Goal: Information Seeking & Learning: Learn about a topic

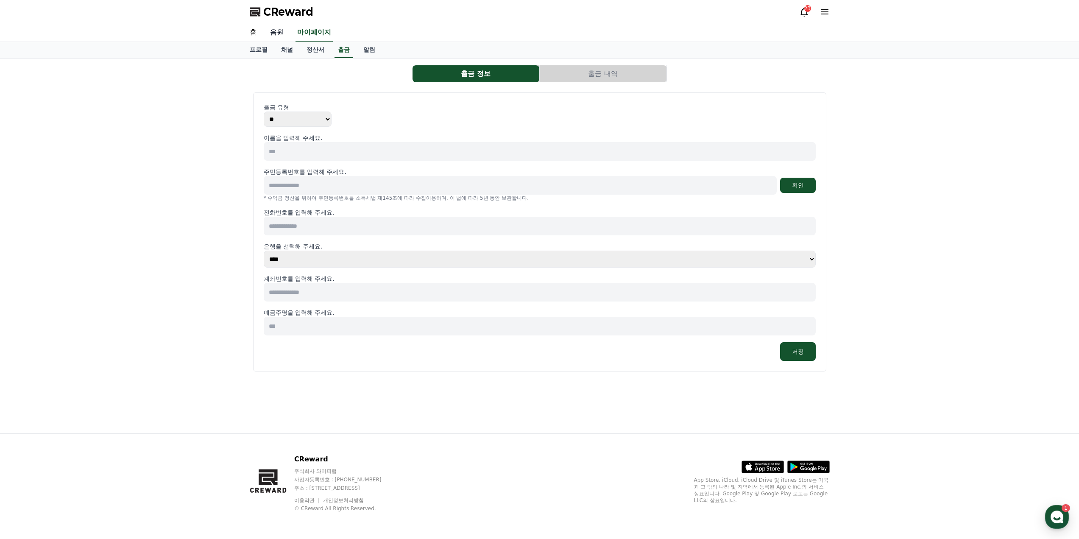
click at [279, 31] on link "음원" at bounding box center [276, 33] width 27 height 18
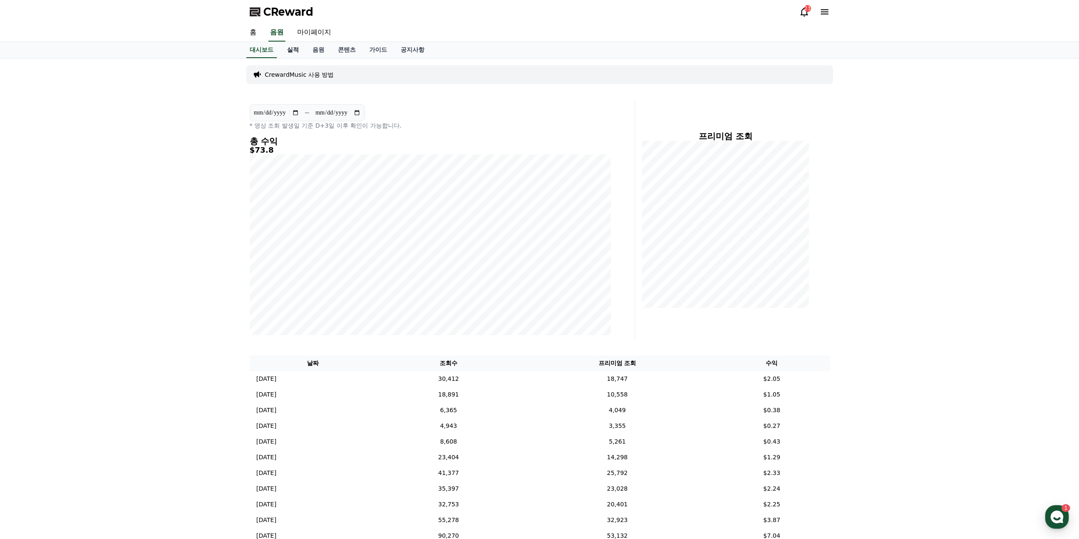
click at [290, 51] on link "실적" at bounding box center [292, 50] width 25 height 16
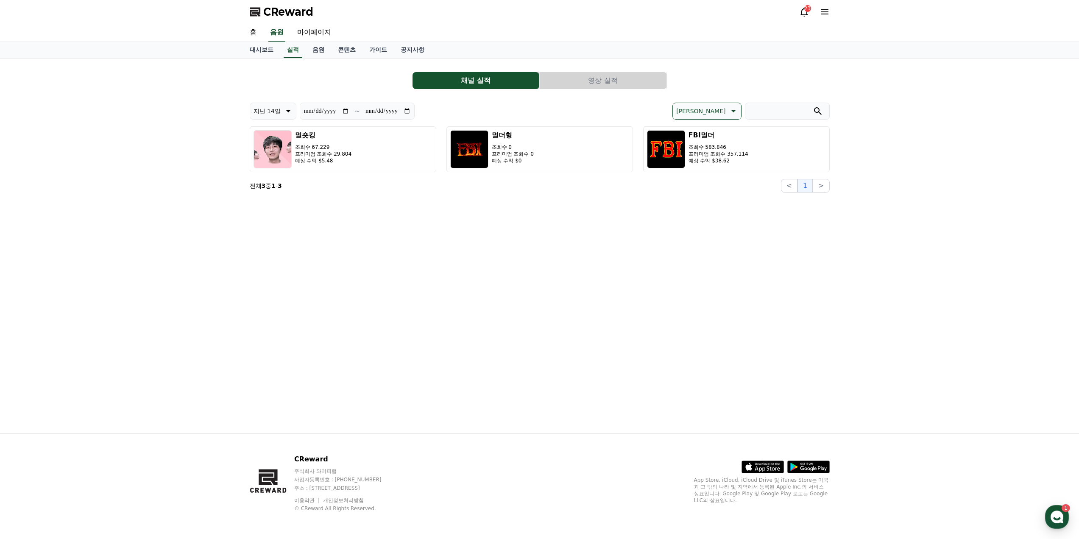
click at [316, 50] on link "음원" at bounding box center [318, 50] width 25 height 16
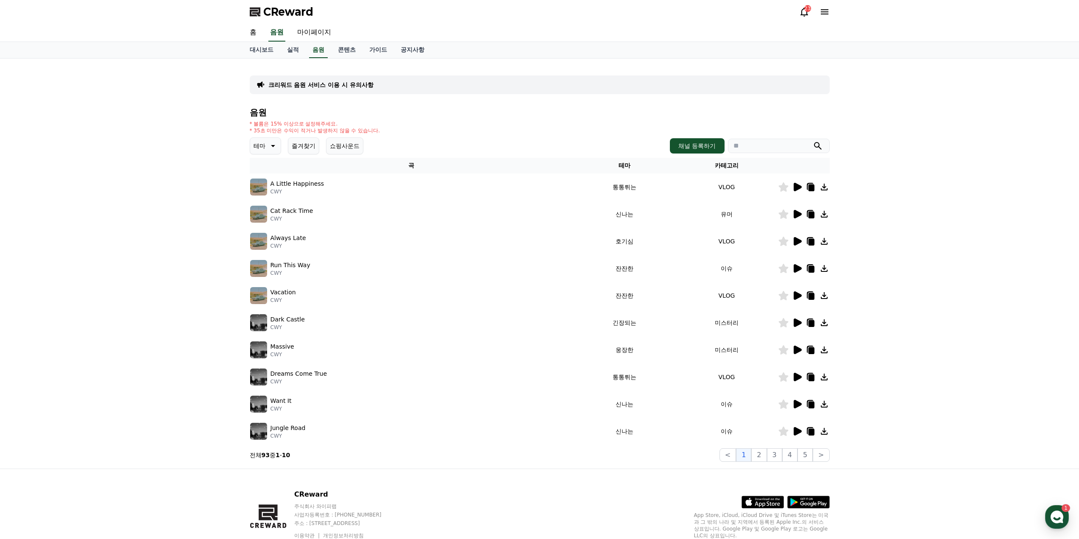
click at [801, 187] on icon at bounding box center [798, 187] width 8 height 8
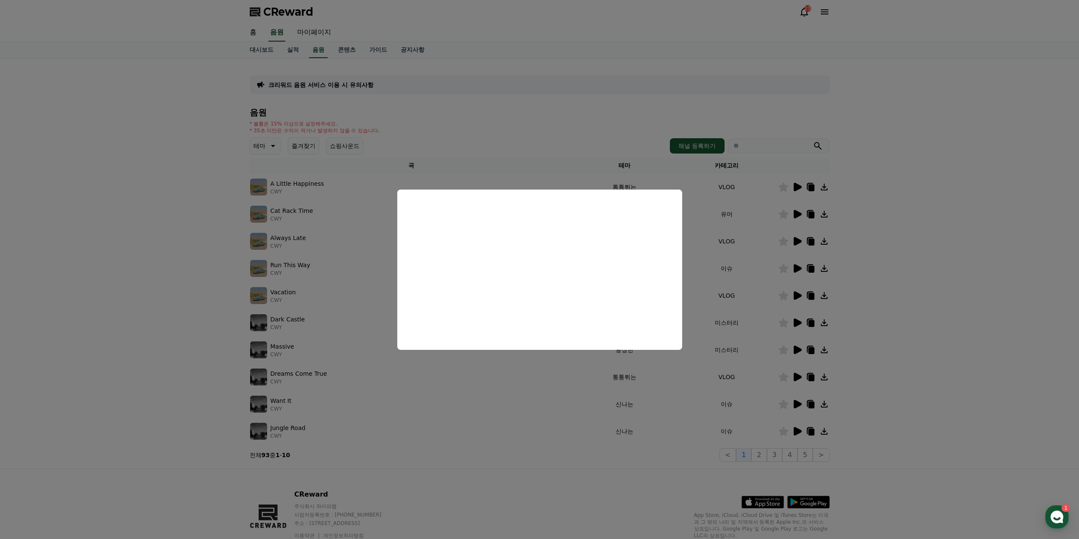
click at [890, 272] on button "close modal" at bounding box center [539, 269] width 1079 height 539
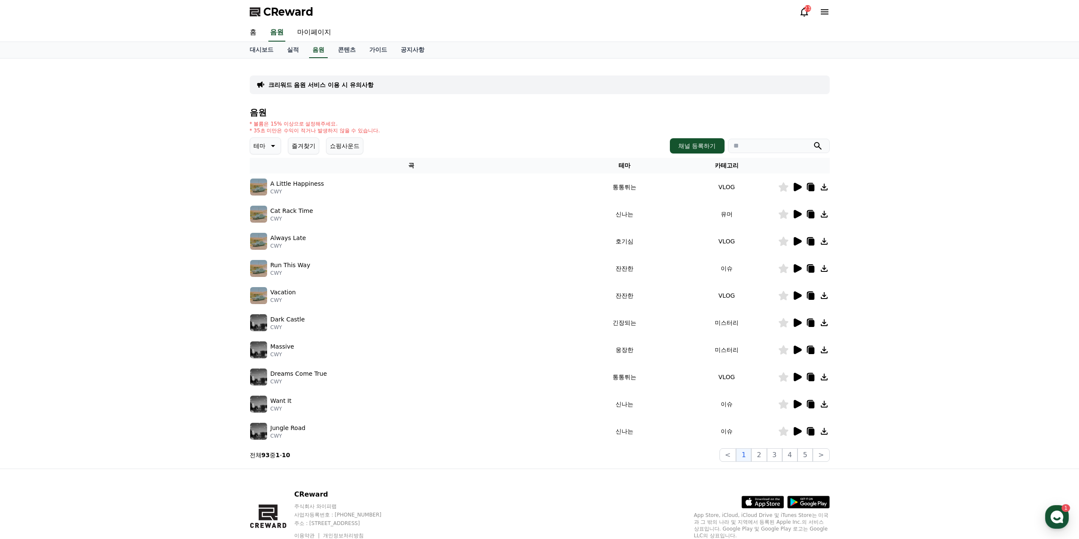
click at [798, 269] on icon at bounding box center [798, 268] width 8 height 8
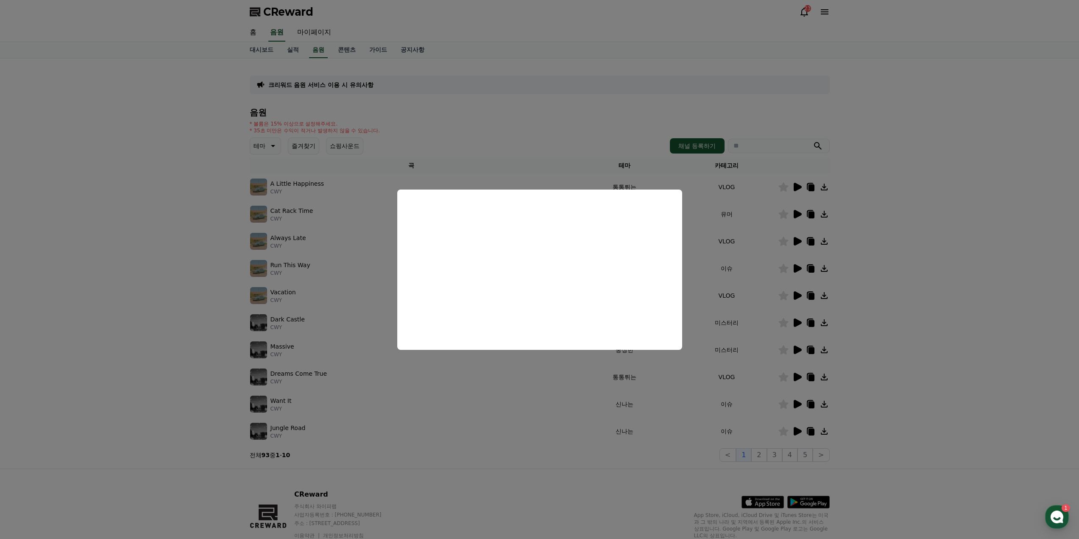
click at [872, 328] on button "close modal" at bounding box center [539, 269] width 1079 height 539
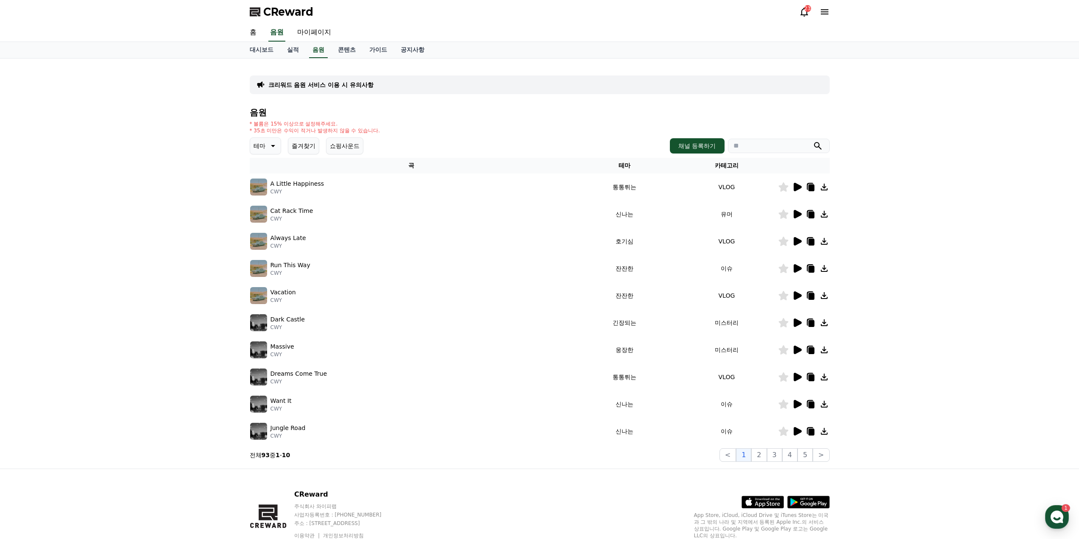
click at [797, 402] on icon at bounding box center [798, 404] width 8 height 8
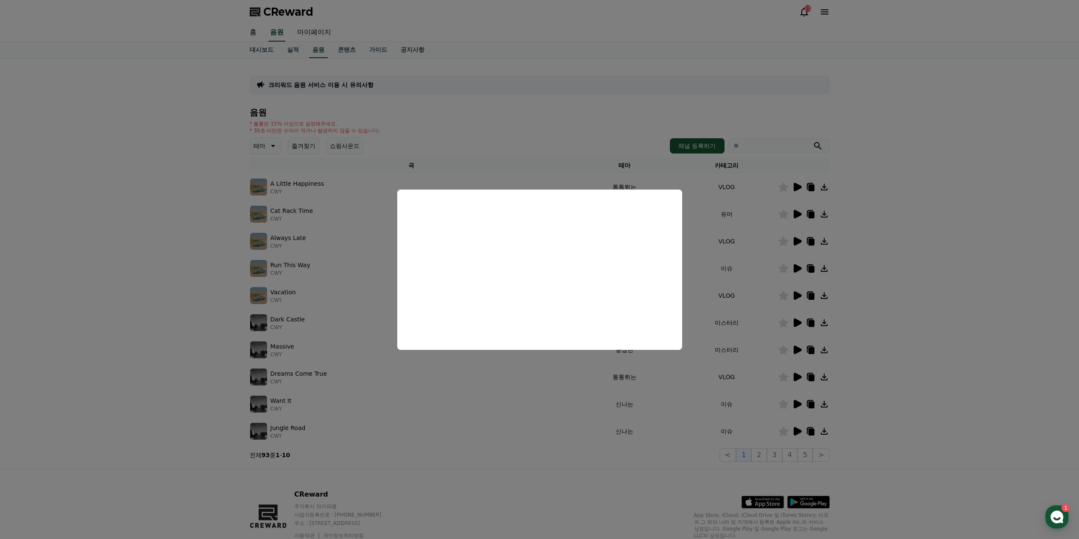
click at [792, 326] on button "close modal" at bounding box center [539, 269] width 1079 height 539
click at [797, 322] on icon at bounding box center [798, 322] width 8 height 8
click at [796, 352] on button "close modal" at bounding box center [539, 269] width 1079 height 539
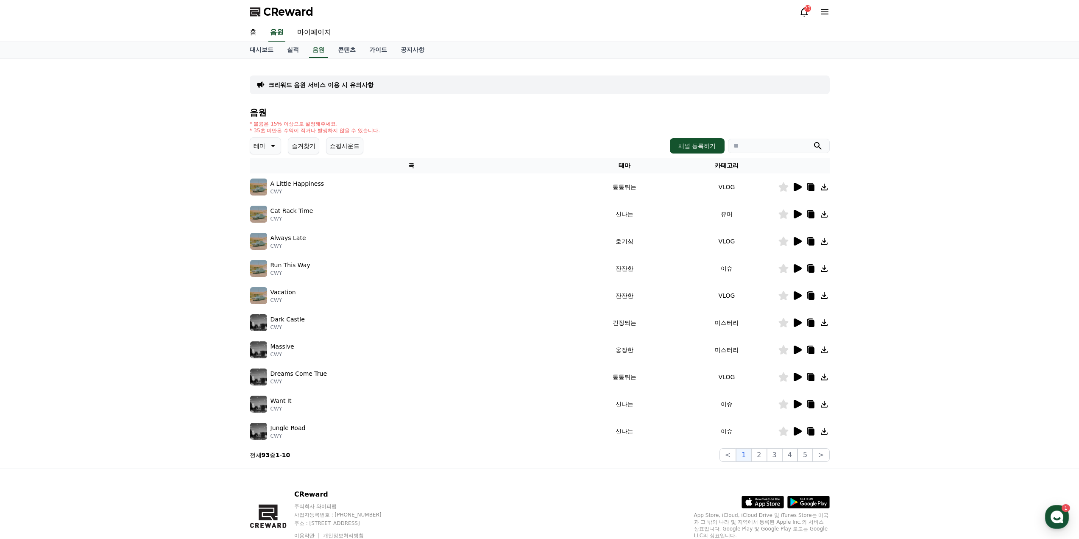
click at [795, 348] on icon at bounding box center [798, 350] width 8 height 8
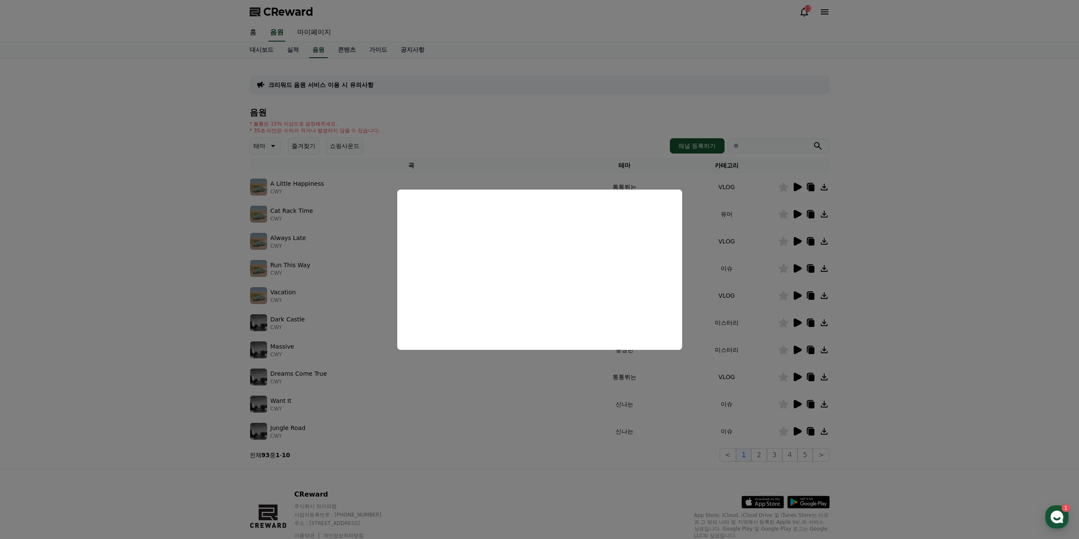
click at [871, 368] on button "close modal" at bounding box center [539, 269] width 1079 height 539
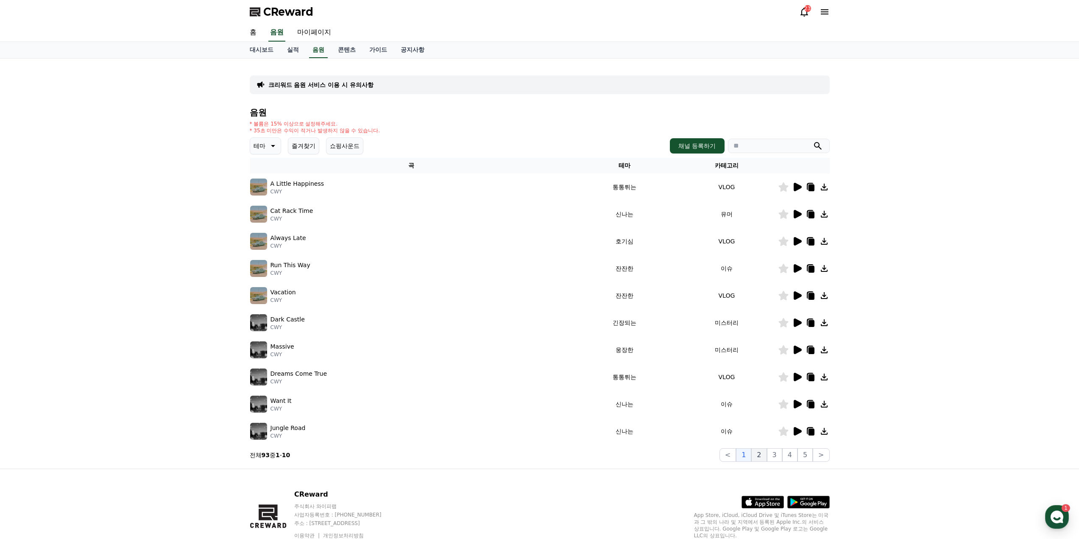
click at [762, 454] on button "2" at bounding box center [758, 455] width 15 height 14
click at [798, 186] on icon at bounding box center [798, 187] width 8 height 8
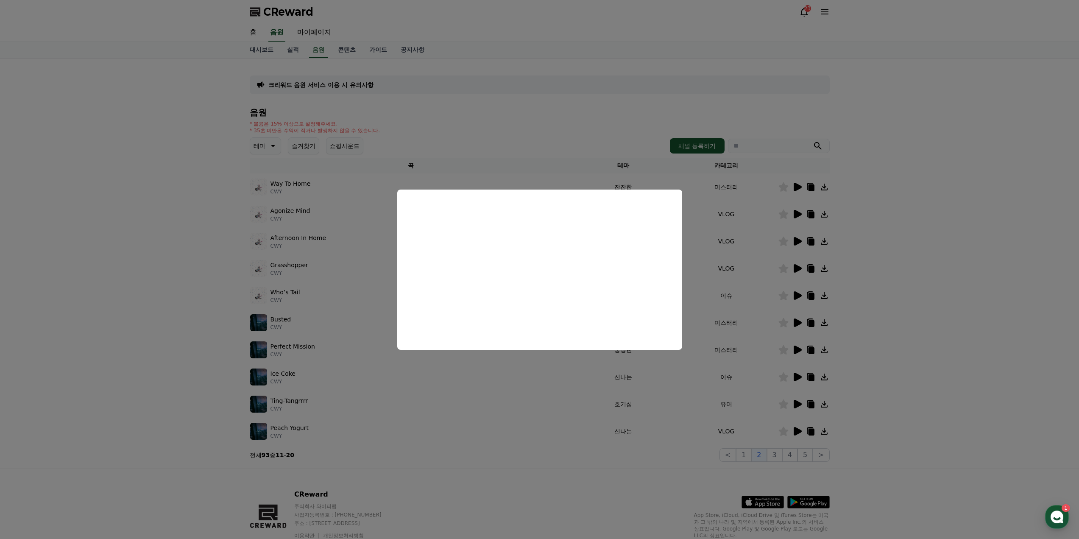
click at [898, 316] on button "close modal" at bounding box center [539, 269] width 1079 height 539
click at [898, 316] on div "크리워드 음원 서비스 이용 시 유의사항 음원 * 볼륨은 15% 이상으로 설정해주세요. * 35초 미만은 수익이 적거나 발생하지 않을 수 있습니…" at bounding box center [539, 264] width 1079 height 410
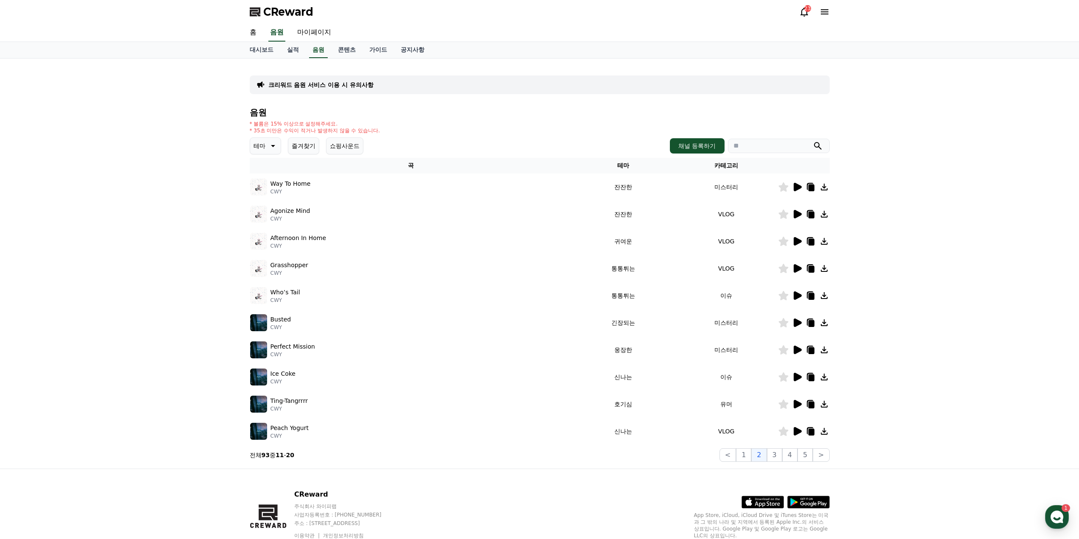
click at [799, 352] on icon at bounding box center [797, 350] width 10 height 10
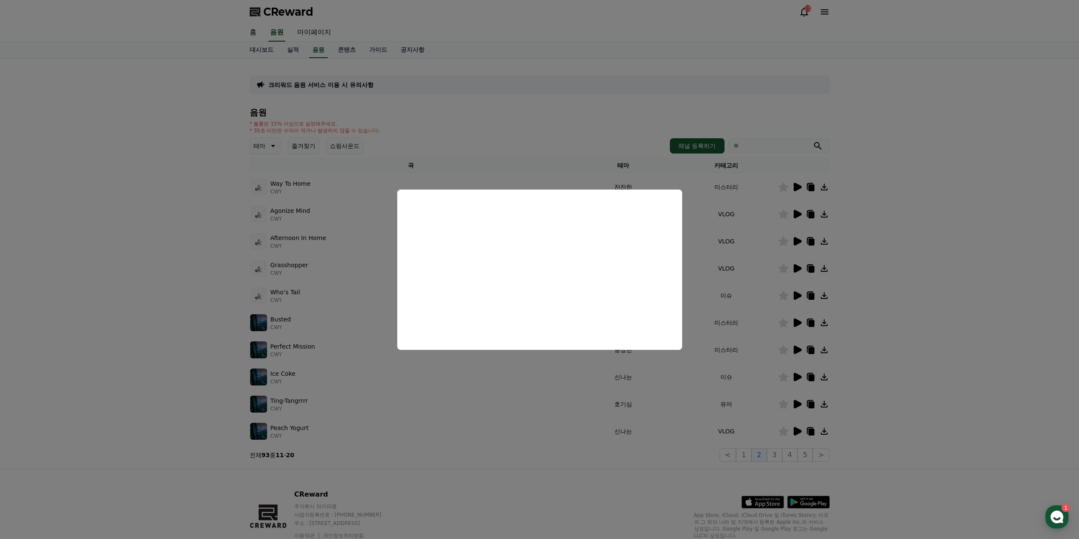
click at [904, 304] on button "close modal" at bounding box center [539, 269] width 1079 height 539
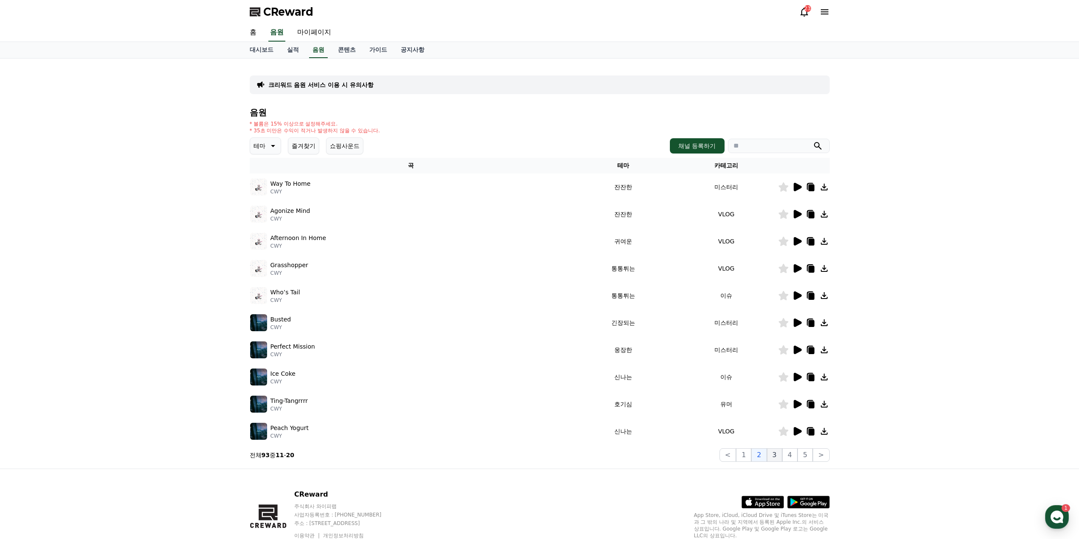
click at [774, 452] on button "3" at bounding box center [774, 455] width 15 height 14
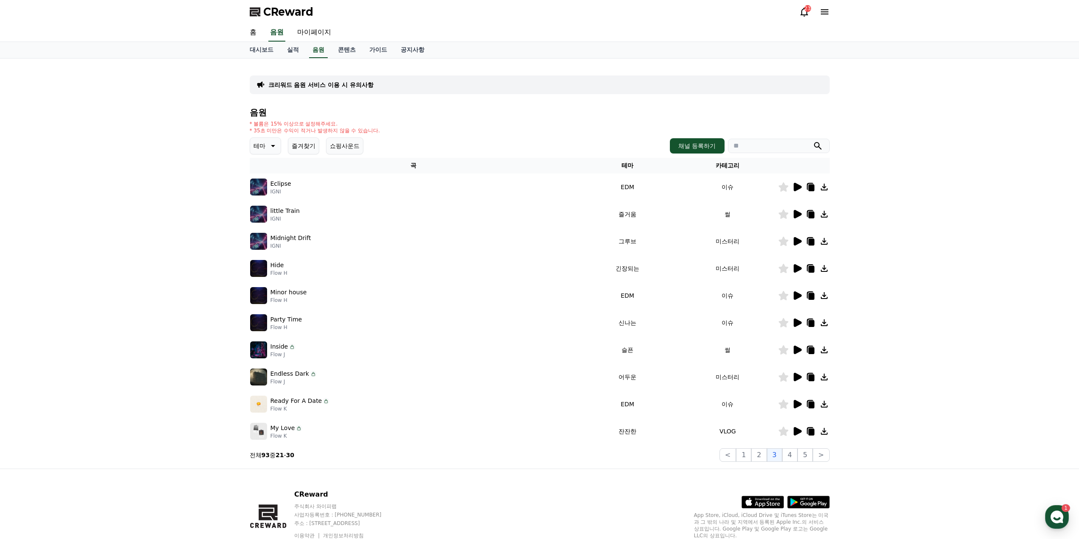
click at [798, 349] on icon at bounding box center [798, 350] width 8 height 8
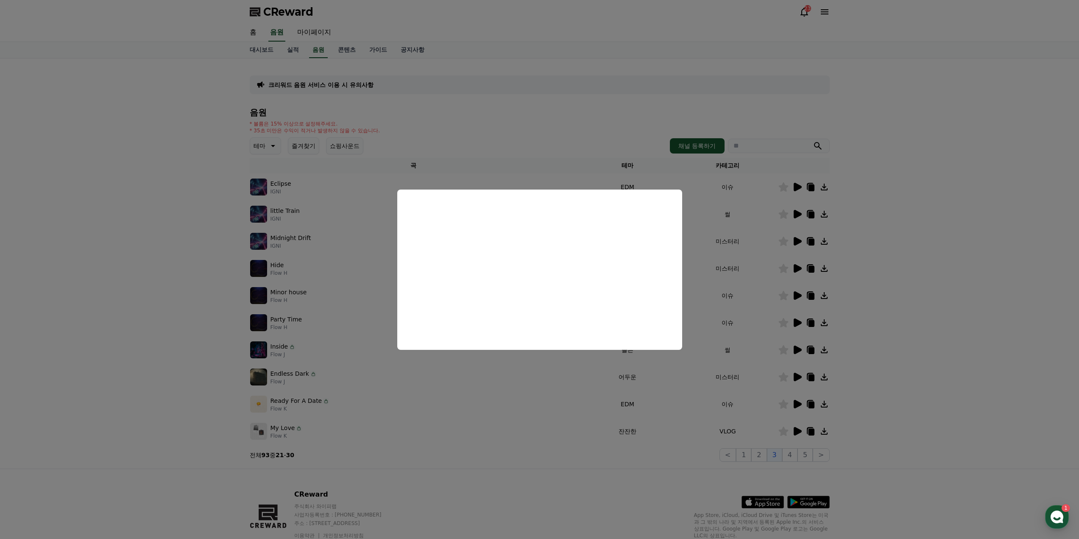
click at [873, 338] on button "close modal" at bounding box center [539, 269] width 1079 height 539
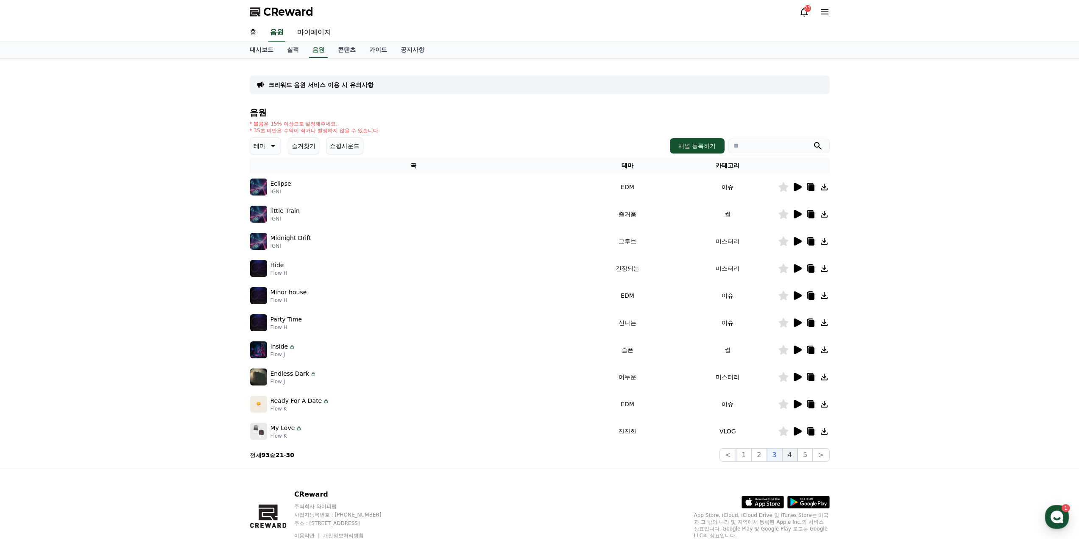
click at [791, 458] on button "4" at bounding box center [789, 455] width 15 height 14
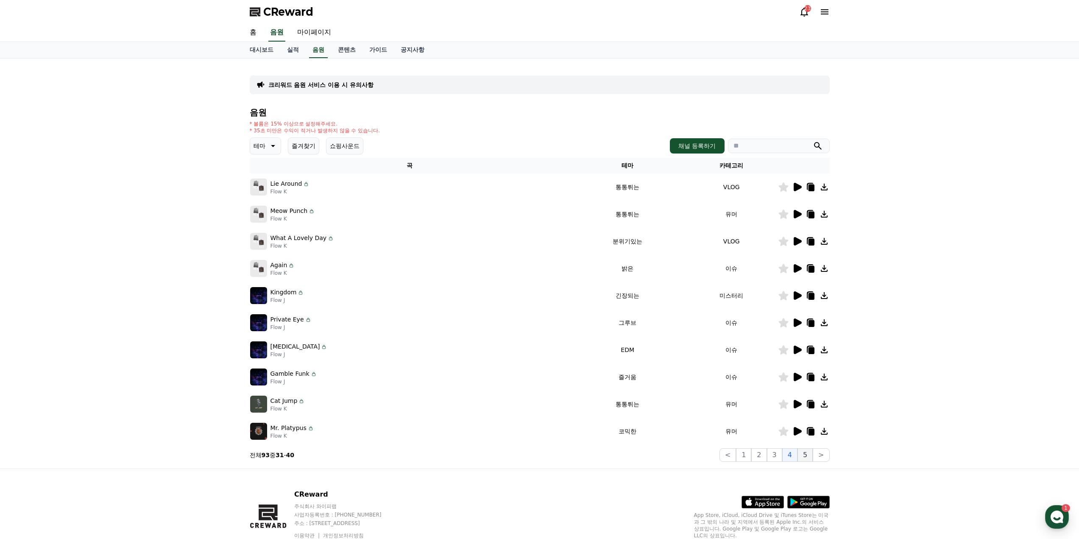
click at [804, 456] on button "5" at bounding box center [805, 455] width 15 height 14
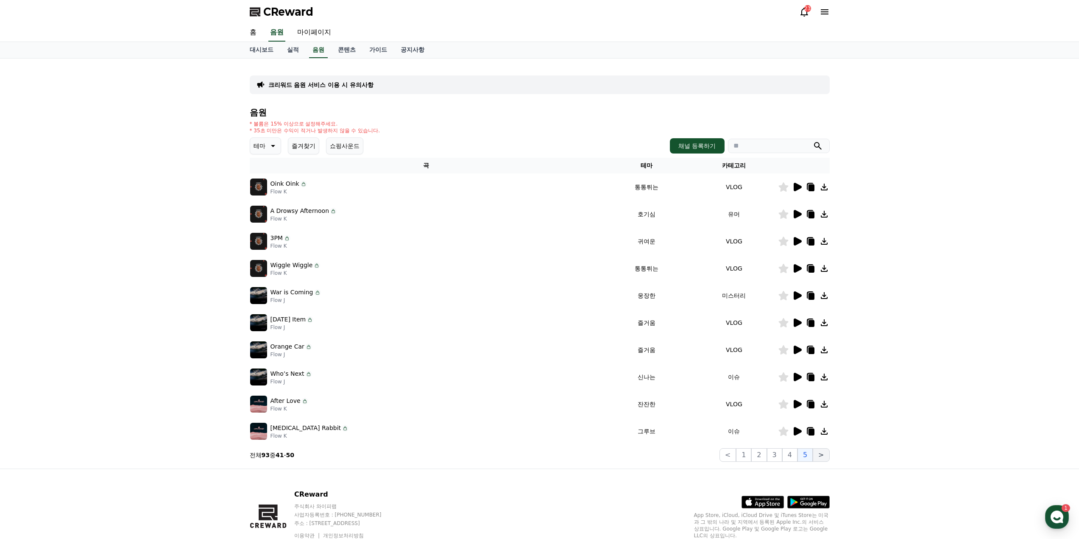
click at [817, 453] on button ">" at bounding box center [821, 455] width 17 height 14
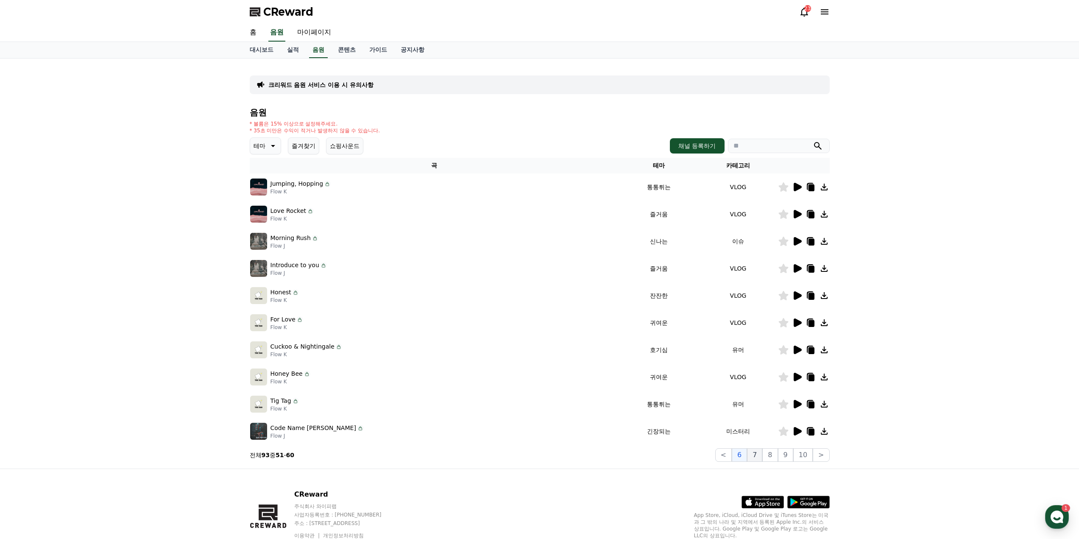
click at [758, 457] on button "7" at bounding box center [754, 455] width 15 height 14
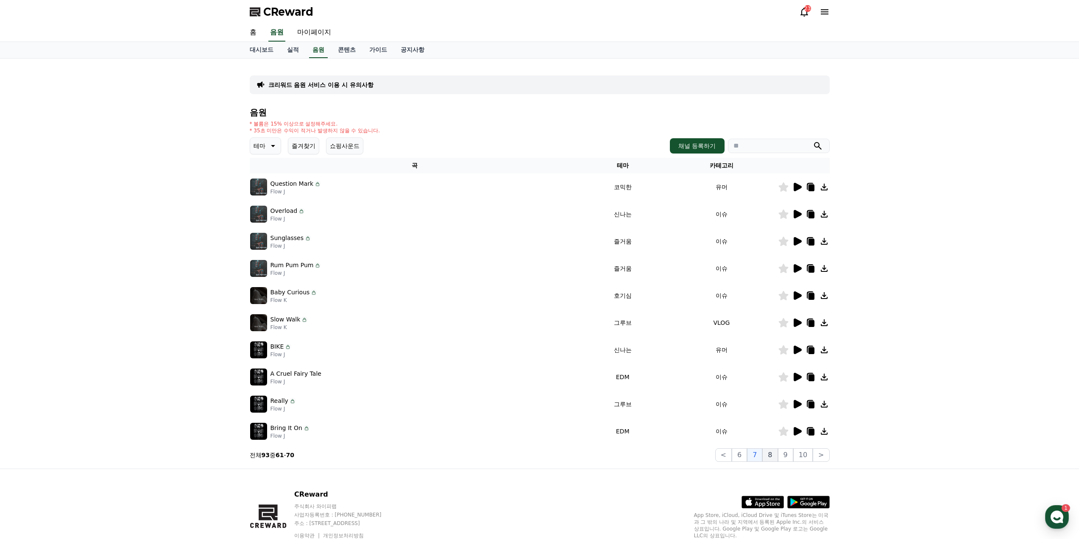
click at [773, 454] on button "8" at bounding box center [769, 455] width 15 height 14
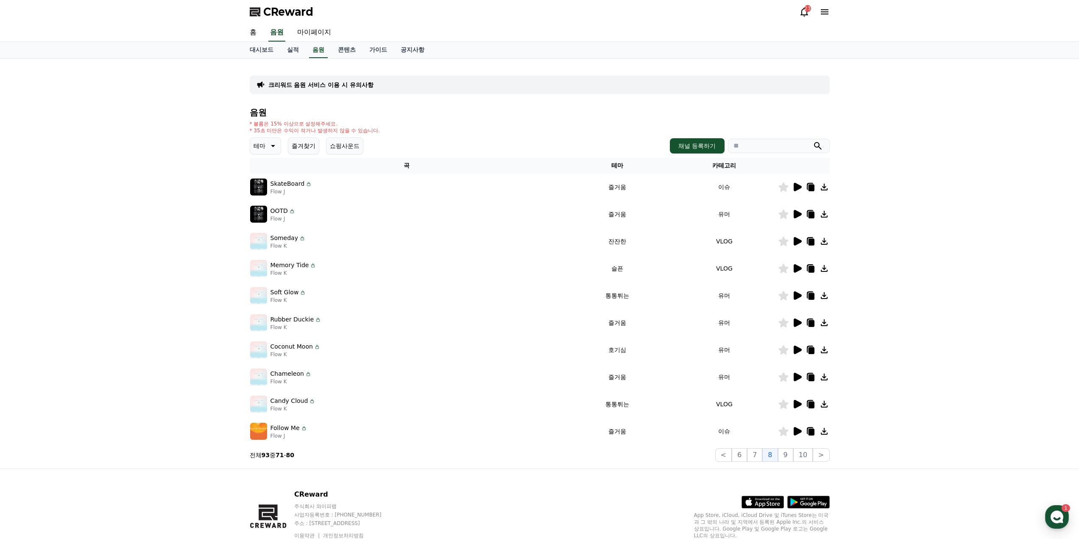
click at [797, 268] on icon at bounding box center [798, 268] width 8 height 8
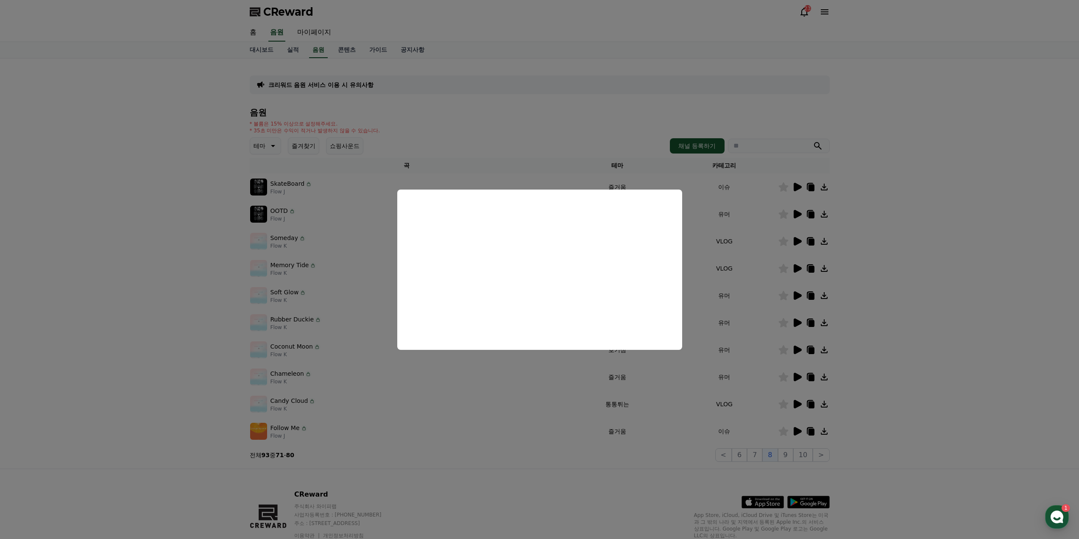
click at [787, 451] on button "close modal" at bounding box center [539, 269] width 1079 height 539
click at [789, 453] on button "9" at bounding box center [785, 455] width 15 height 14
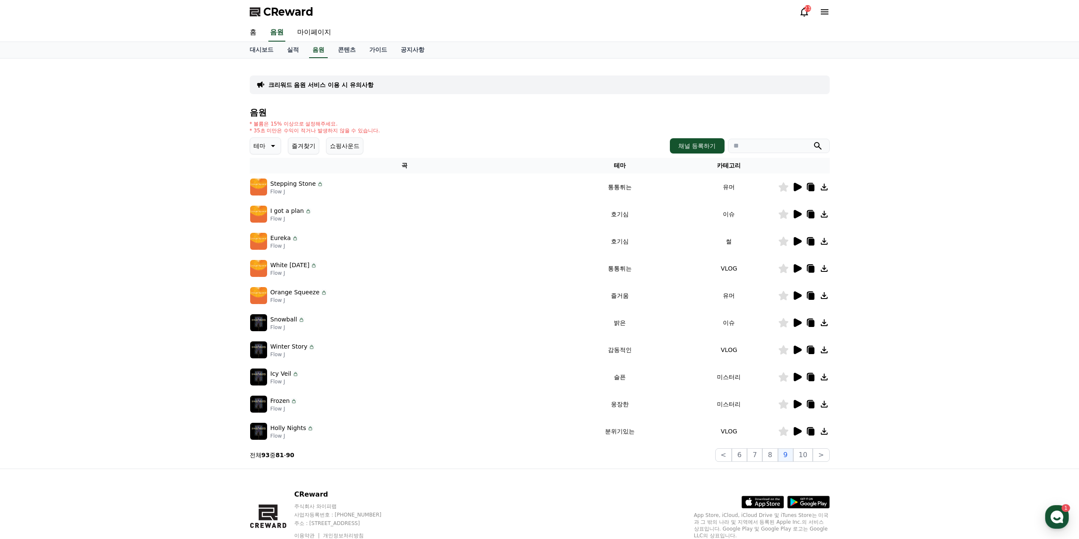
click at [795, 241] on icon at bounding box center [798, 241] width 8 height 8
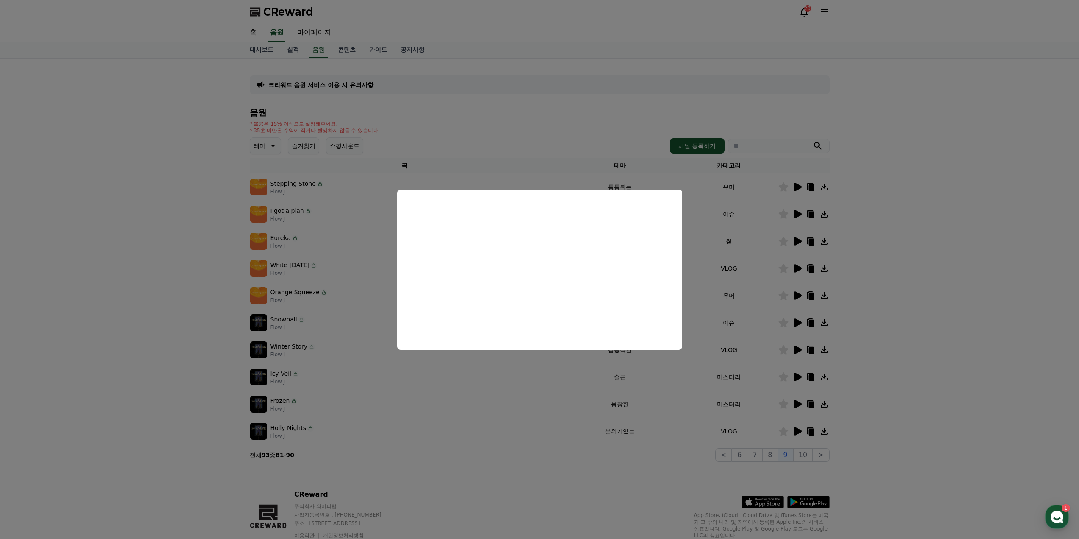
click at [872, 326] on button "close modal" at bounding box center [539, 269] width 1079 height 539
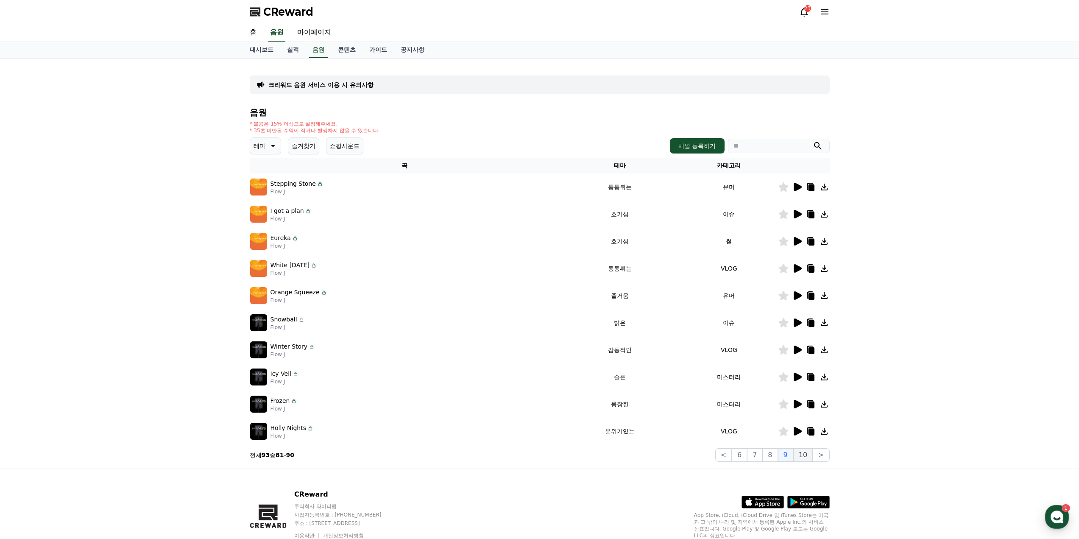
click at [803, 453] on button "10" at bounding box center [803, 455] width 20 height 14
